Goal: Transaction & Acquisition: Purchase product/service

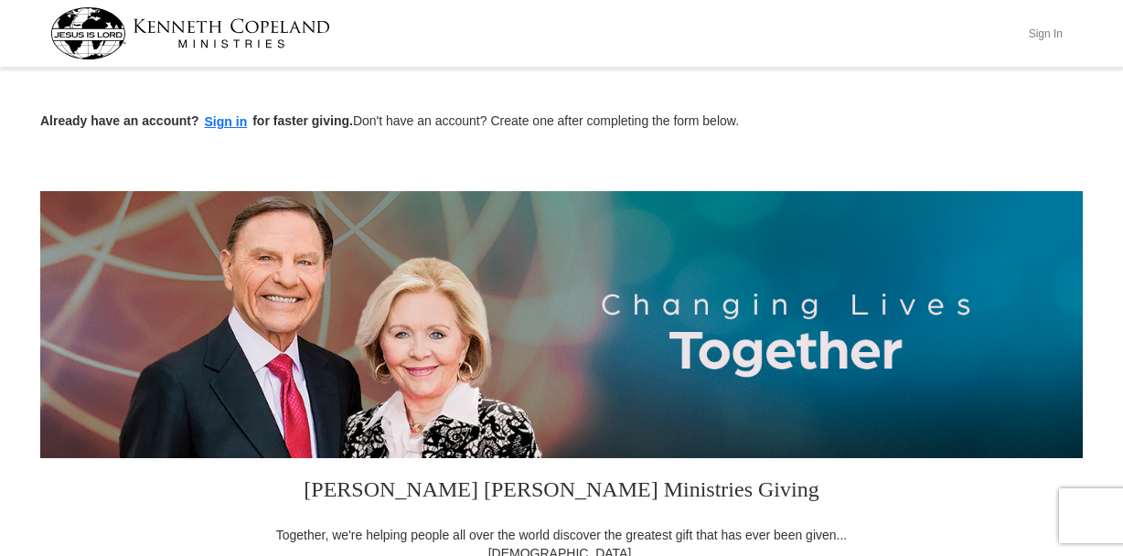
click at [1048, 32] on button "Sign In" at bounding box center [1045, 33] width 55 height 28
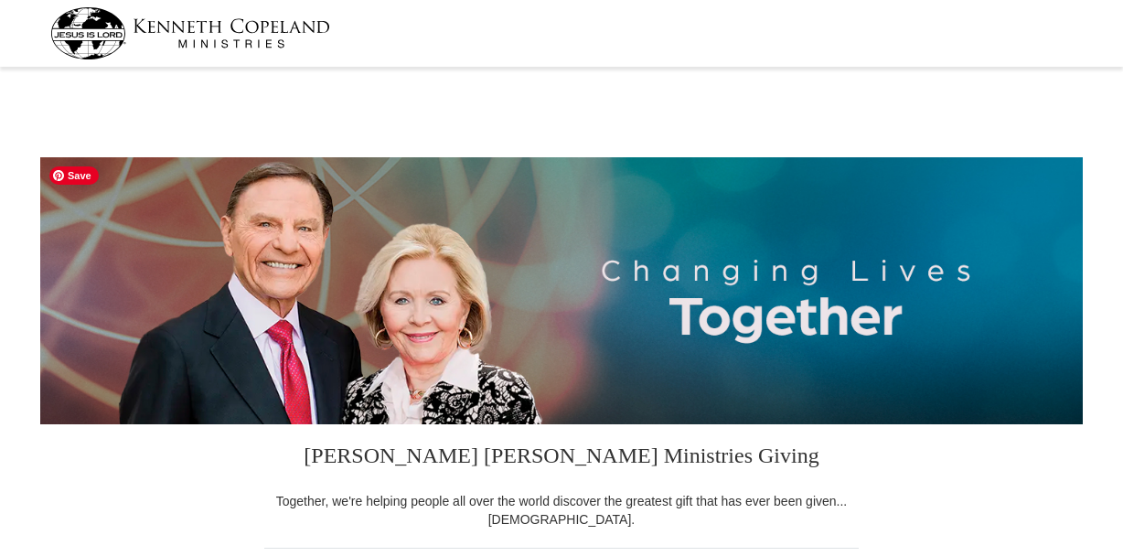
select select "SC"
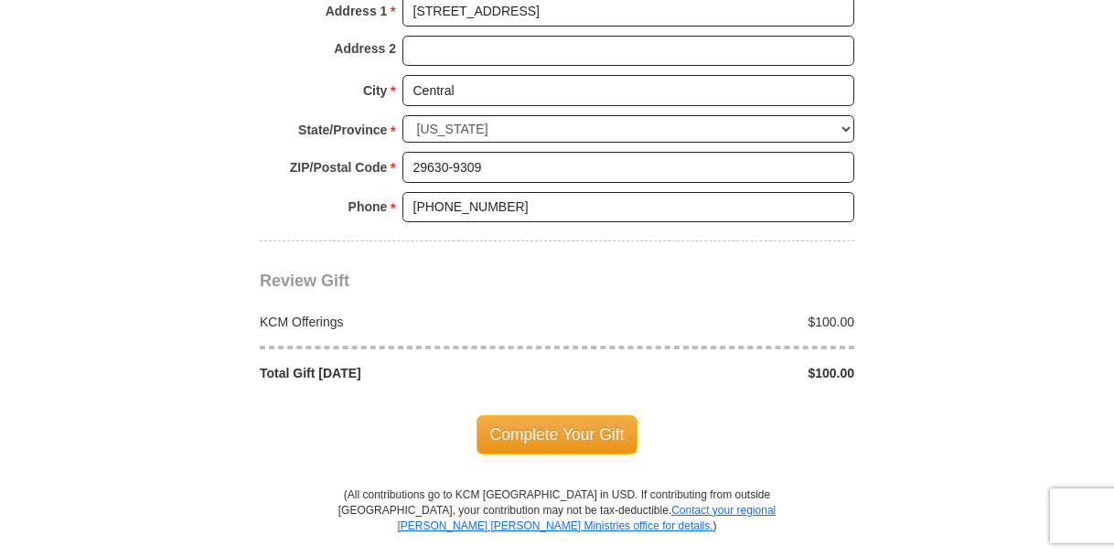
scroll to position [1479, 0]
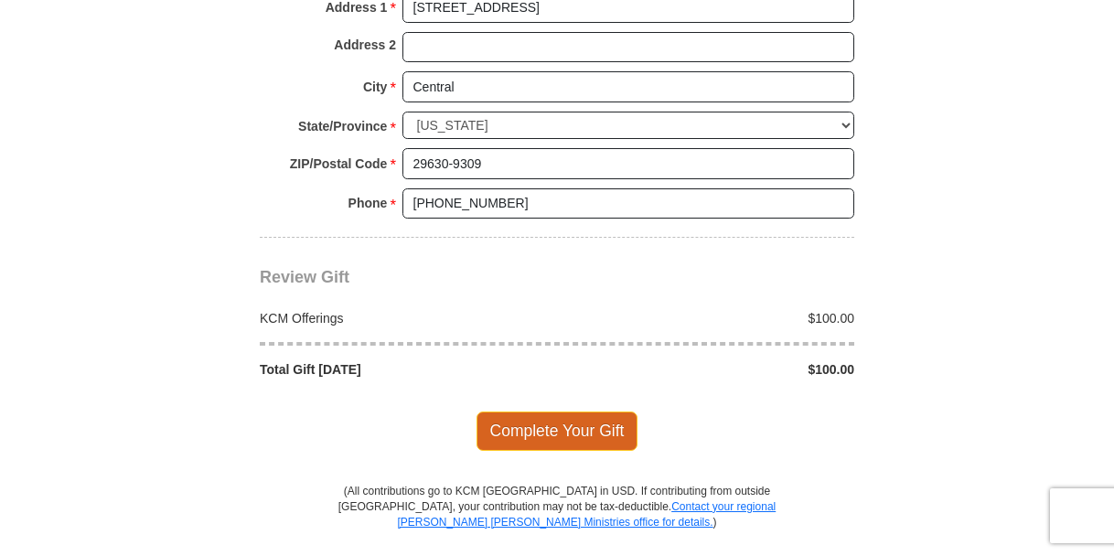
click at [598, 411] on span "Complete Your Gift" at bounding box center [557, 430] width 162 height 38
